Goal: Obtain resource: Download file/media

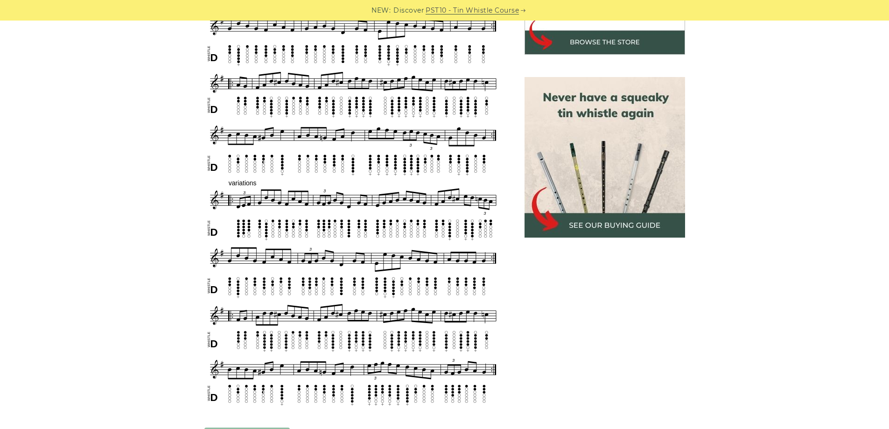
scroll to position [327, 0]
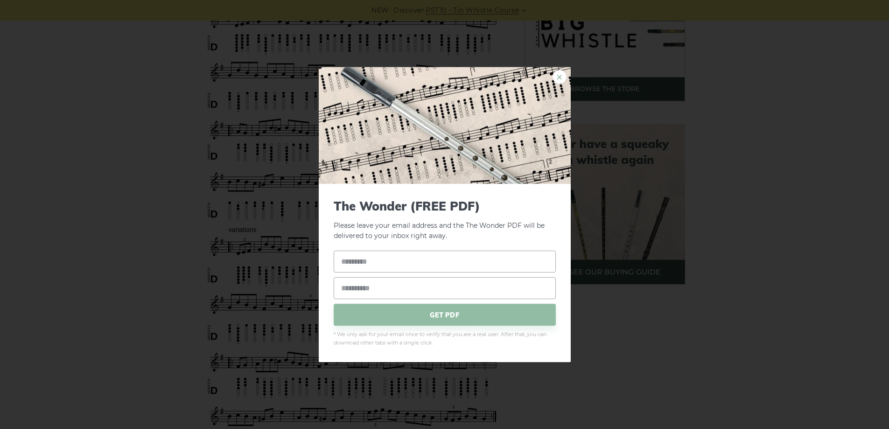
click at [558, 77] on link "×" at bounding box center [560, 77] width 14 height 14
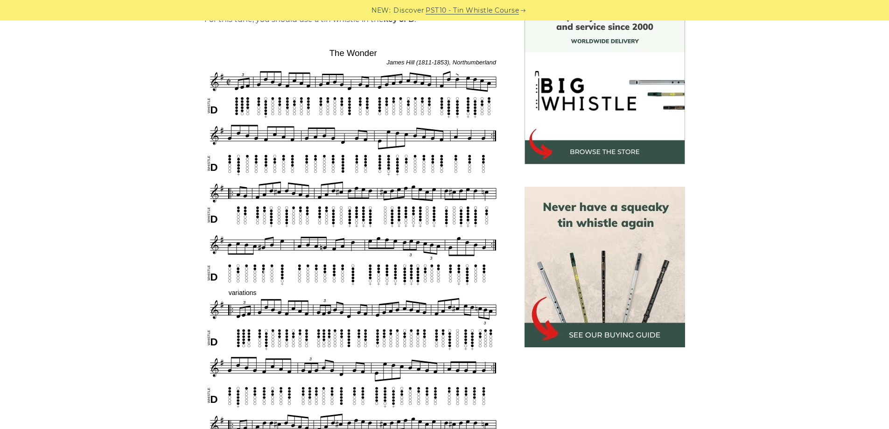
scroll to position [280, 0]
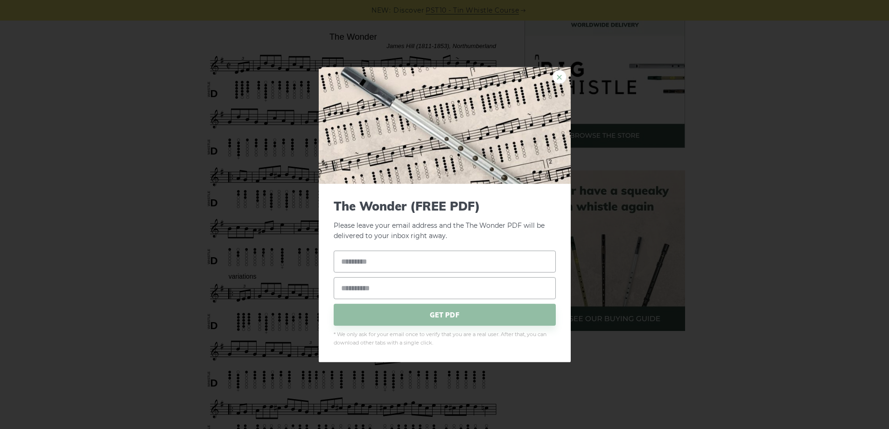
click at [558, 70] on link "×" at bounding box center [560, 77] width 14 height 14
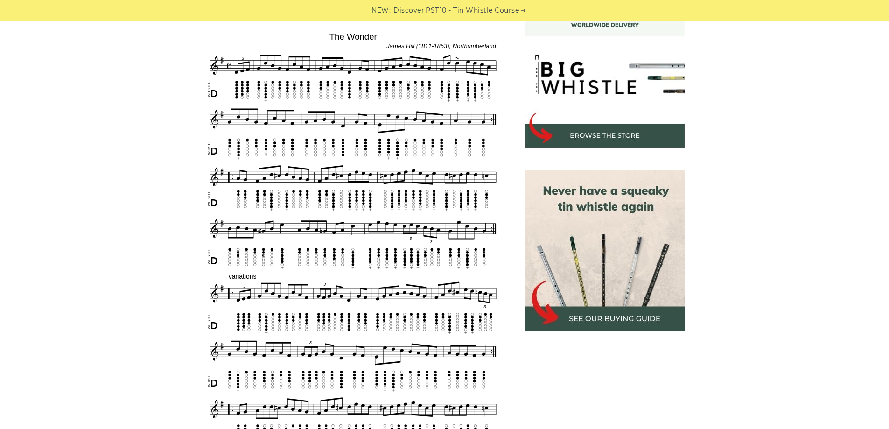
drag, startPoint x: 191, startPoint y: 36, endPoint x: 468, endPoint y: 178, distance: 311.5
click at [468, 178] on div "Sheet music notes and tab to play The Wonder on a tin whistle ([PERSON_NAME] wh…" at bounding box center [444, 419] width 549 height 865
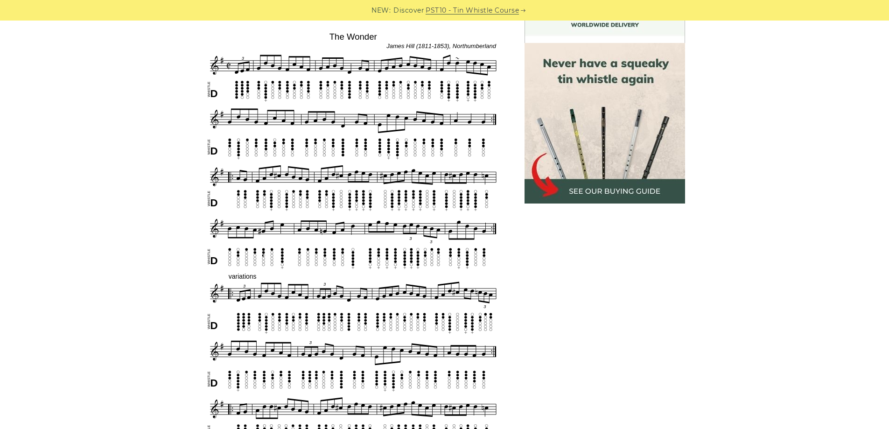
scroll to position [513, 0]
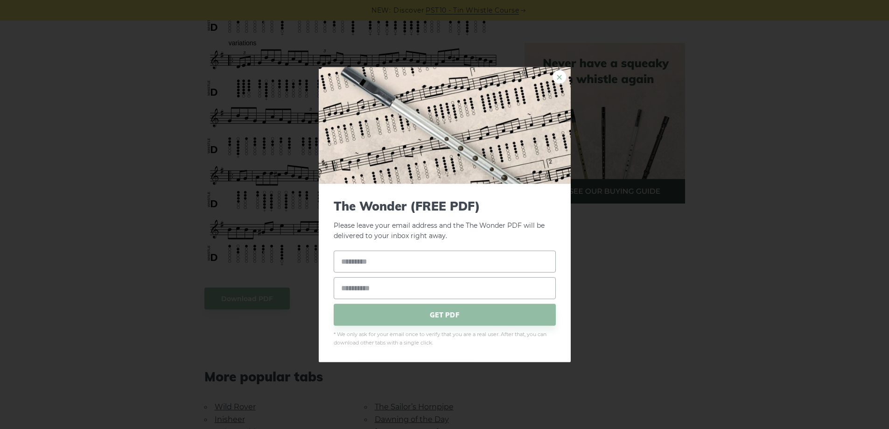
click at [557, 74] on link "×" at bounding box center [560, 77] width 14 height 14
drag, startPoint x: 362, startPoint y: 145, endPoint x: 557, endPoint y: 75, distance: 207.2
click at [557, 75] on link "×" at bounding box center [560, 77] width 14 height 14
drag, startPoint x: 374, startPoint y: 149, endPoint x: 556, endPoint y: 82, distance: 194.3
click at [556, 82] on link "×" at bounding box center [560, 77] width 14 height 14
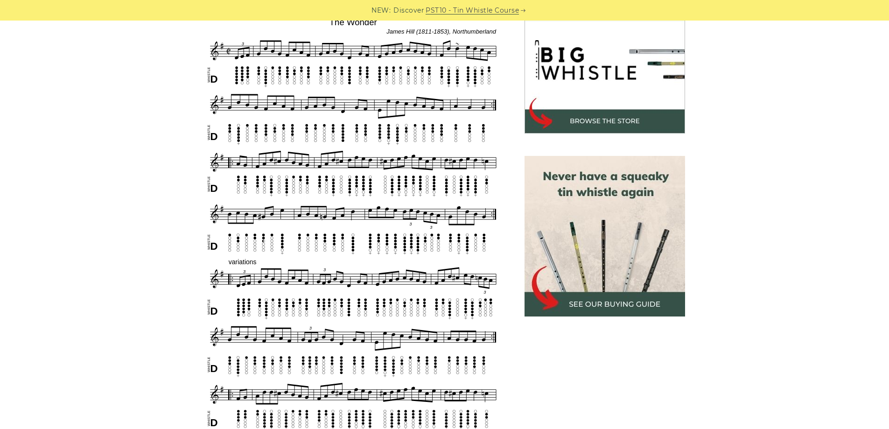
scroll to position [280, 0]
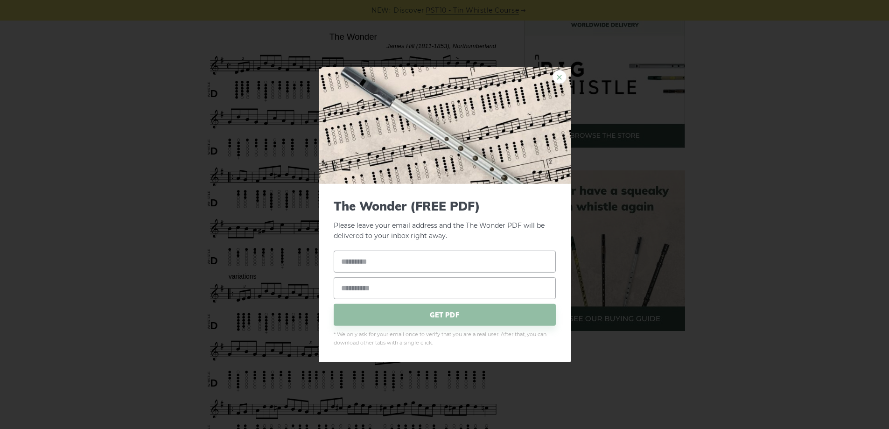
drag, startPoint x: 407, startPoint y: 276, endPoint x: 562, endPoint y: 77, distance: 251.8
click at [562, 77] on link "×" at bounding box center [560, 77] width 14 height 14
drag, startPoint x: 323, startPoint y: 202, endPoint x: 556, endPoint y: 74, distance: 265.7
click at [556, 73] on link "×" at bounding box center [560, 77] width 14 height 14
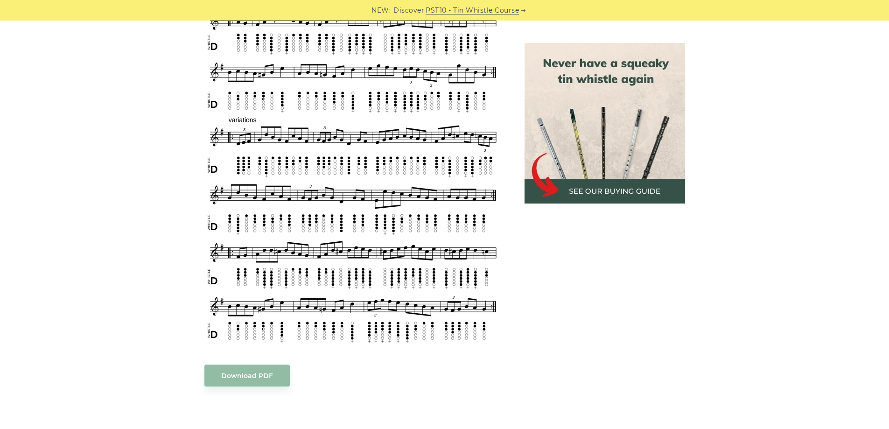
scroll to position [420, 0]
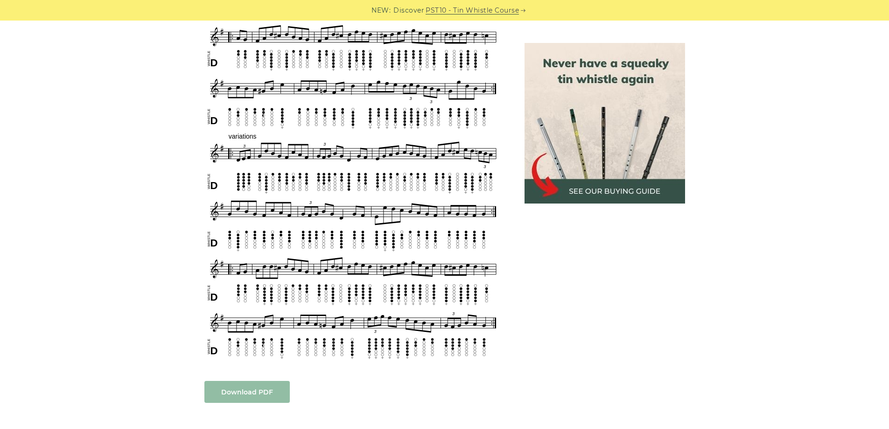
click at [261, 389] on body "NEW: Discover PST10 - Tin Whistle Course Lessons Fingering Charts Tabs & Notes …" at bounding box center [444, 418] width 889 height 1676
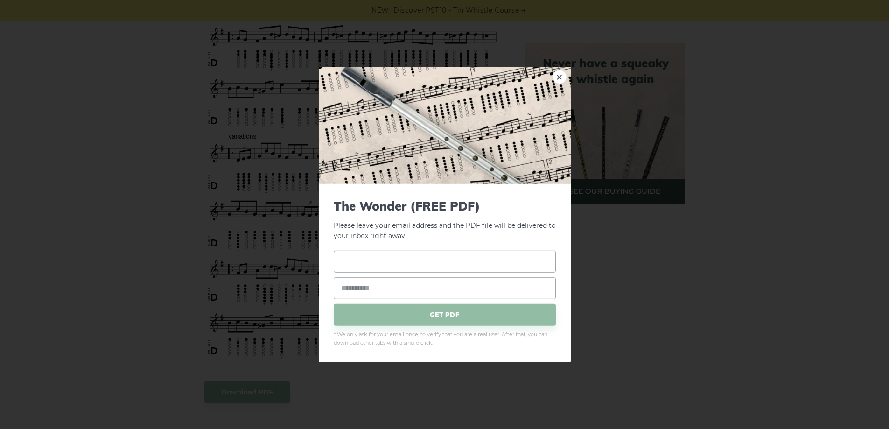
click at [418, 266] on input "text" at bounding box center [445, 262] width 222 height 22
type input "**********"
click at [393, 280] on input "email" at bounding box center [445, 288] width 222 height 22
type input "**********"
click at [466, 316] on span "GET PDF" at bounding box center [445, 315] width 222 height 22
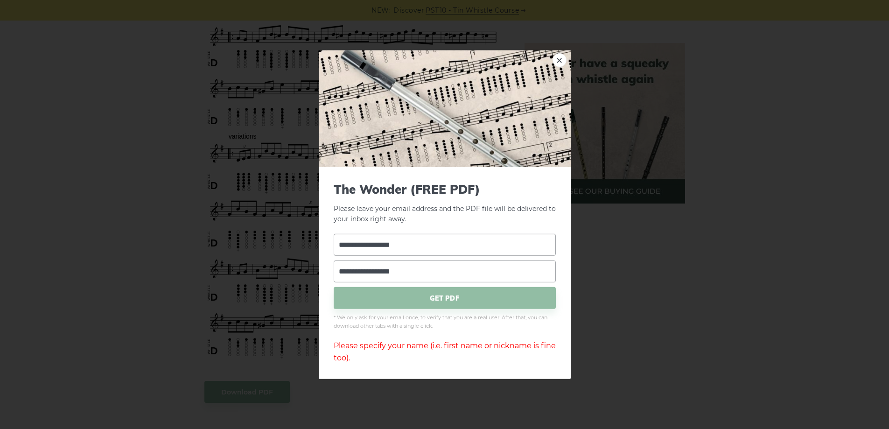
click at [150, 200] on div "**********" at bounding box center [444, 214] width 889 height 429
click at [558, 60] on link "×" at bounding box center [560, 60] width 14 height 14
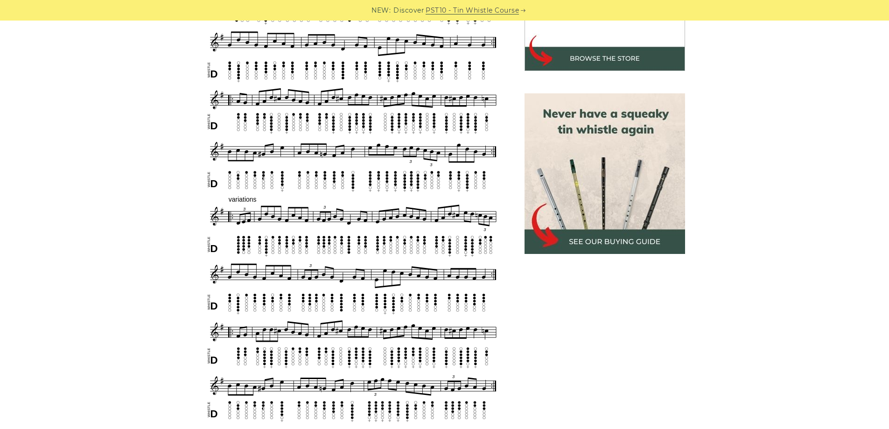
scroll to position [373, 0]
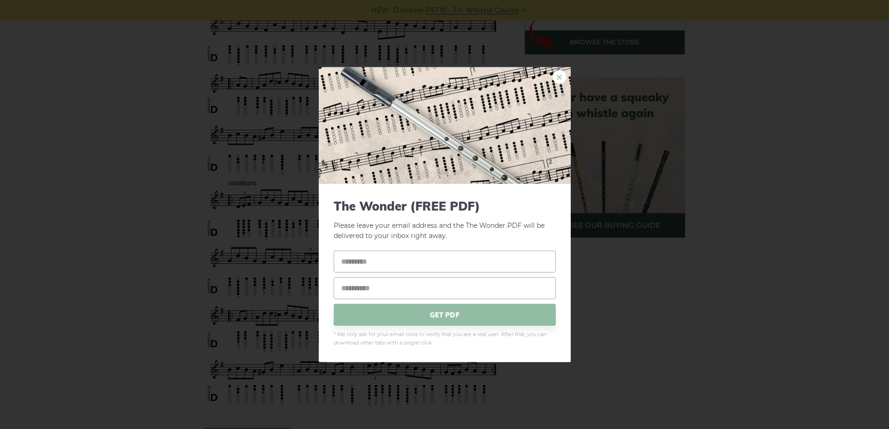
click at [560, 77] on link "×" at bounding box center [560, 77] width 14 height 14
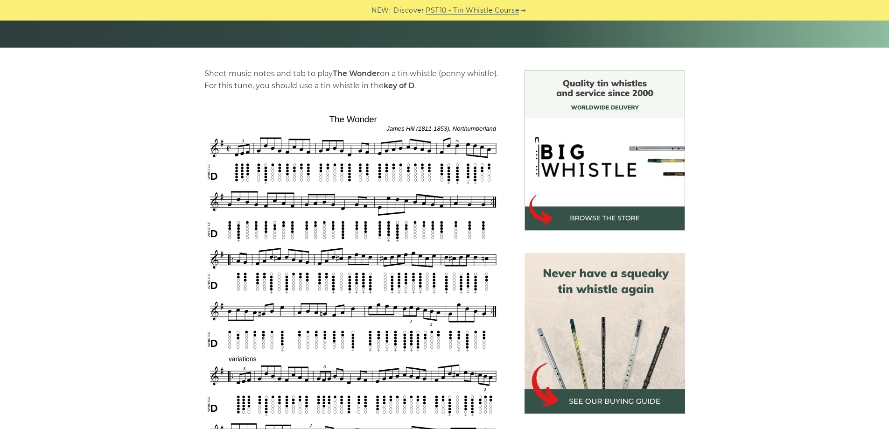
scroll to position [187, 0]
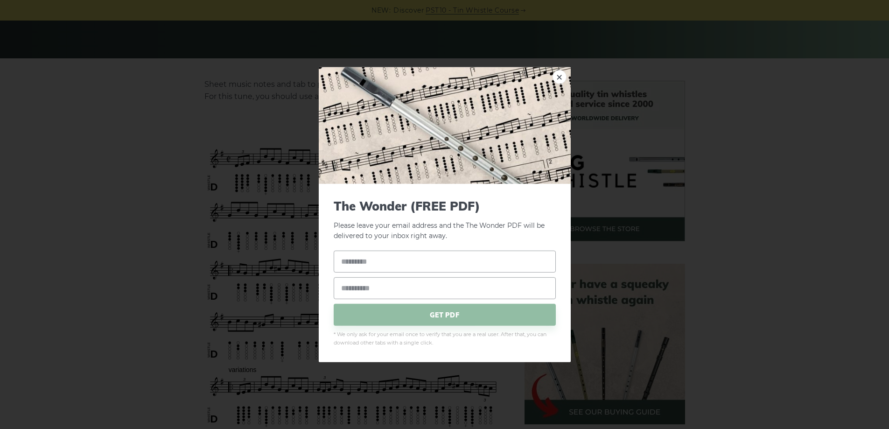
drag, startPoint x: 226, startPoint y: 130, endPoint x: 414, endPoint y: 160, distance: 189.9
click at [560, 76] on link "×" at bounding box center [560, 77] width 14 height 14
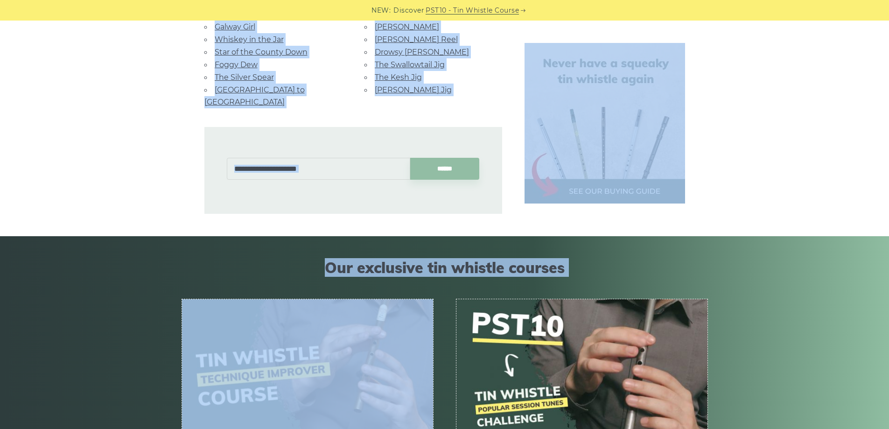
scroll to position [981, 0]
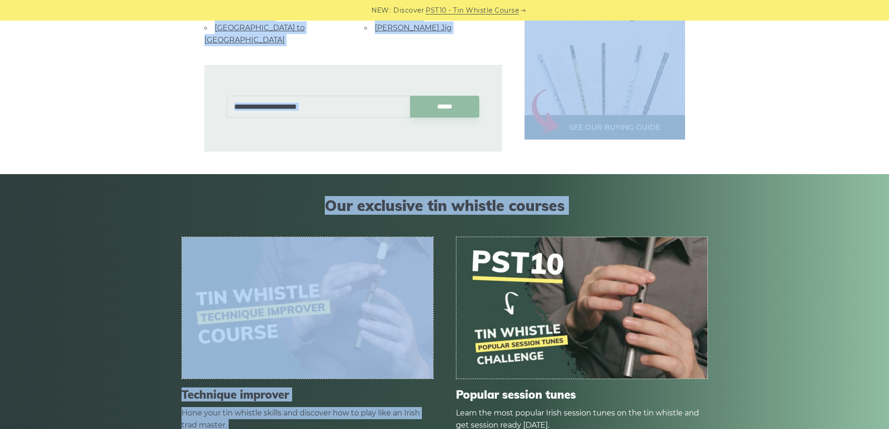
drag, startPoint x: 142, startPoint y: 123, endPoint x: 503, endPoint y: 278, distance: 392.3
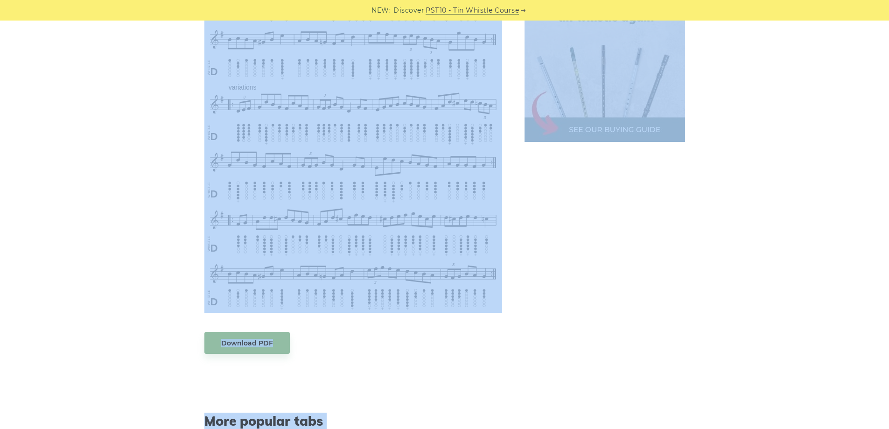
scroll to position [374, 0]
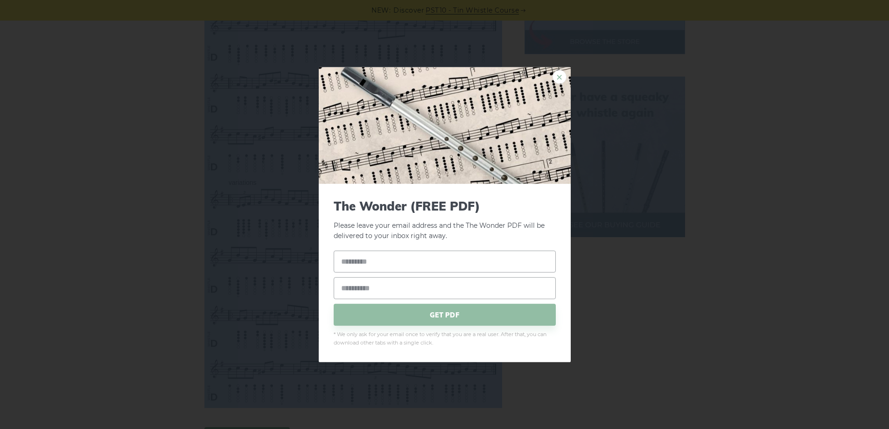
drag, startPoint x: 330, startPoint y: 152, endPoint x: 562, endPoint y: 73, distance: 245.9
click at [562, 73] on link "×" at bounding box center [560, 77] width 14 height 14
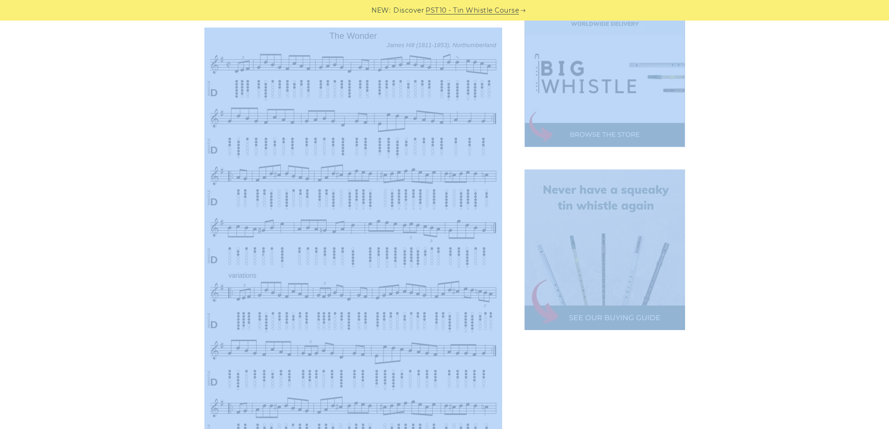
scroll to position [281, 0]
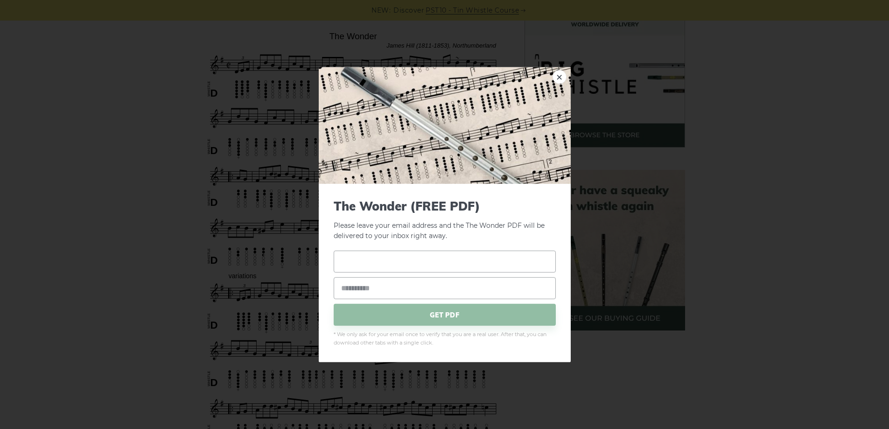
click at [381, 267] on input "text" at bounding box center [445, 262] width 222 height 22
type input "**********"
click at [367, 295] on input "email" at bounding box center [445, 288] width 222 height 22
type input "**********"
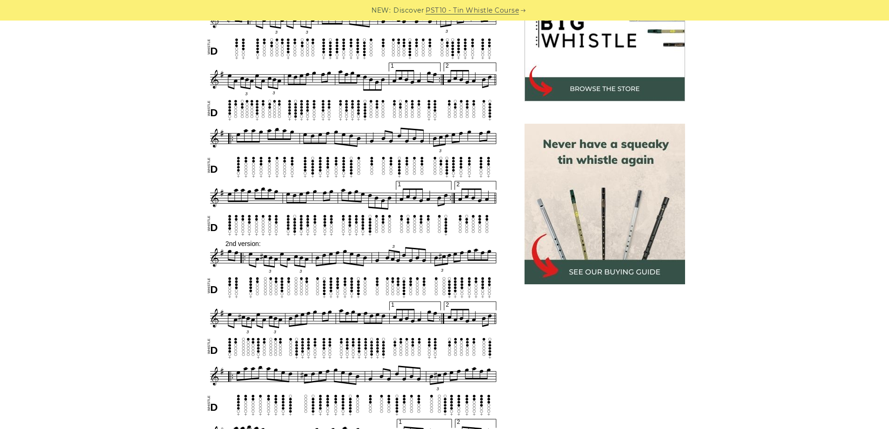
scroll to position [560, 0]
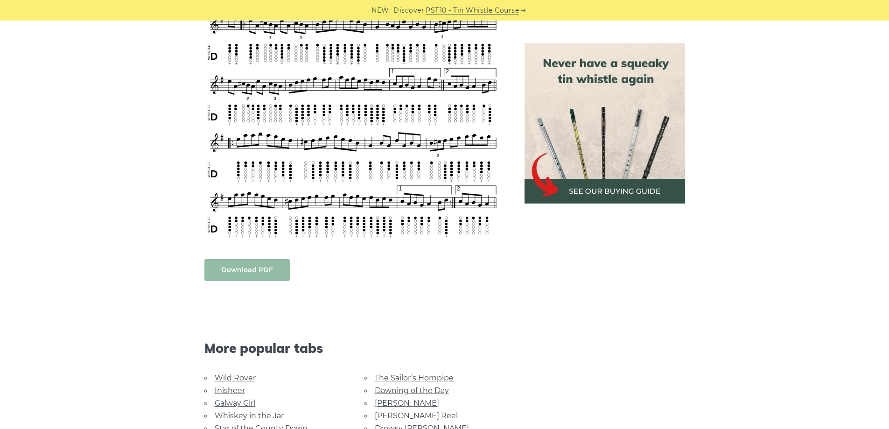
click at [246, 272] on link "Download PDF" at bounding box center [246, 270] width 85 height 22
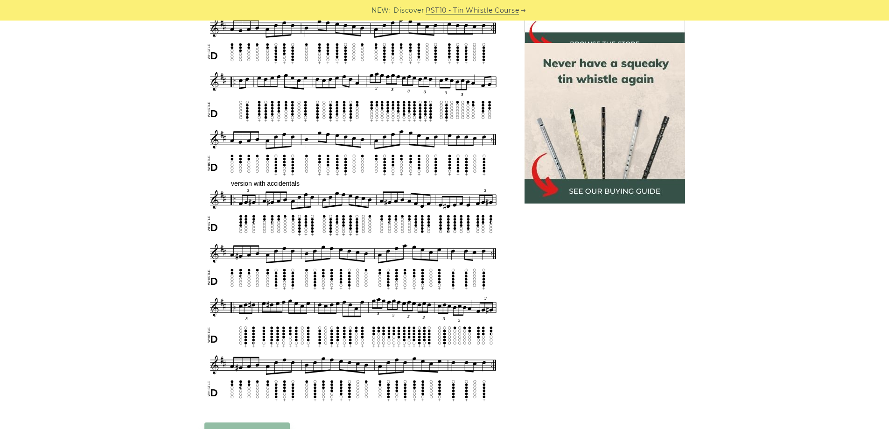
scroll to position [467, 0]
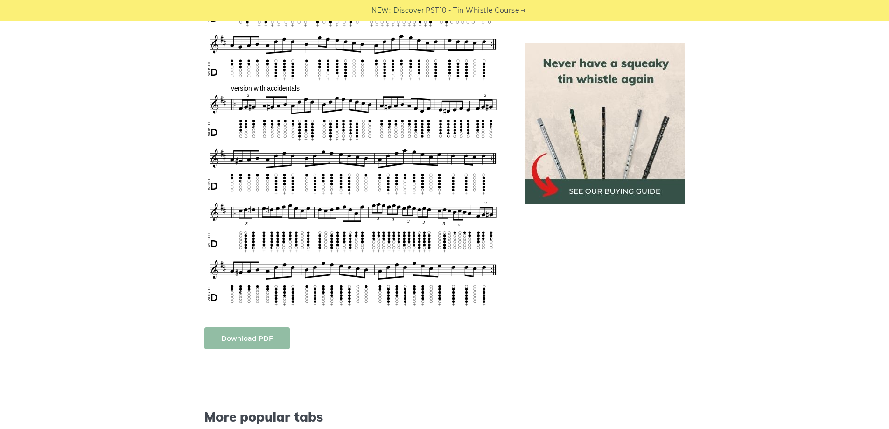
click at [277, 337] on link "Download PDF" at bounding box center [246, 338] width 85 height 22
